Goal: Information Seeking & Learning: Learn about a topic

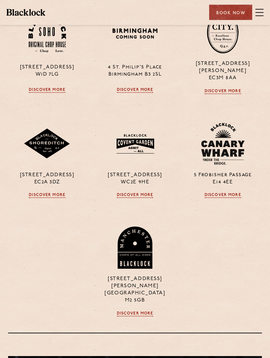
scroll to position [647, 0]
click at [223, 198] on link "Discover More" at bounding box center [223, 195] width 37 height 5
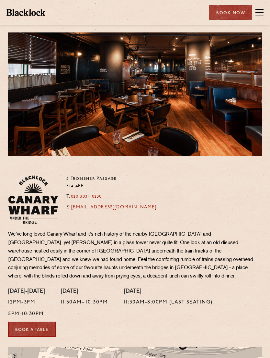
click at [261, 17] on span at bounding box center [260, 13] width 8 height 10
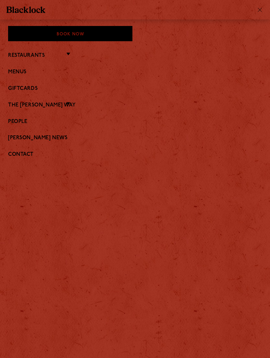
click at [27, 74] on link "Menus" at bounding box center [135, 72] width 254 height 6
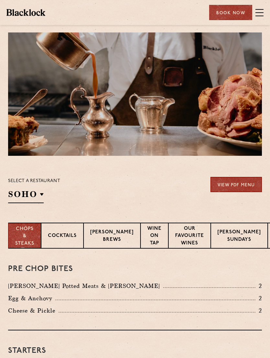
click at [45, 195] on div "Select a restaurant SOHO Soho Birmingham City Shoreditch Covent Garden Canary W…" at bounding box center [34, 190] width 52 height 26
click at [0, 0] on p "Canary Wharf" at bounding box center [0, 0] width 0 height 0
click at [172, 195] on div "Select a restaurant Canary Wharf Soho Birmingham City Shoreditch Covent Garden …" at bounding box center [135, 190] width 254 height 26
click at [175, 285] on div "Blacklock Potted Meats & Kimchi 2" at bounding box center [135, 285] width 254 height 9
click at [234, 188] on link "View PDF Menu" at bounding box center [237, 184] width 52 height 15
